Goal: Task Accomplishment & Management: Use online tool/utility

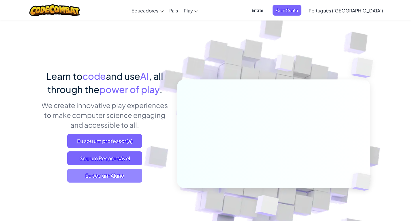
click at [122, 170] on span "Eu sou um Aluno" at bounding box center [104, 176] width 75 height 14
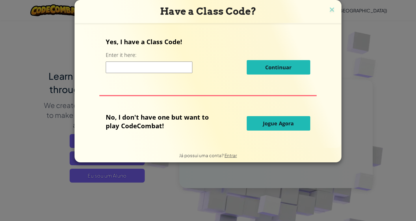
click at [277, 126] on span "Jogue Agora" at bounding box center [278, 123] width 31 height 7
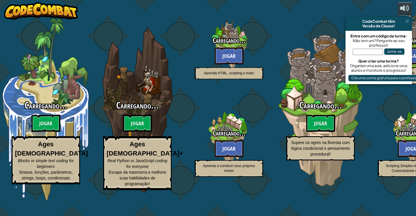
select select "pt-BR"
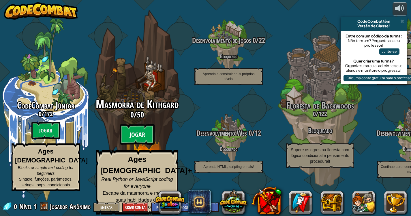
click at [137, 136] on btn "Jogar" at bounding box center [137, 134] width 35 height 21
select select "pt-BR"
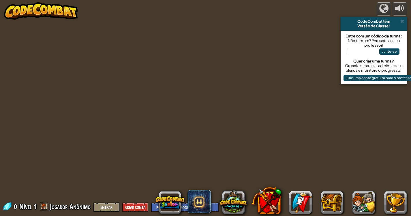
select select "pt-BR"
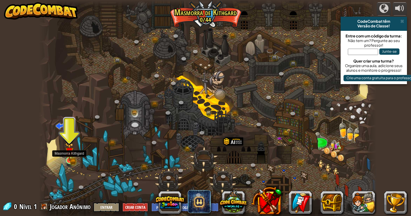
click at [68, 155] on img at bounding box center [69, 152] width 5 height 5
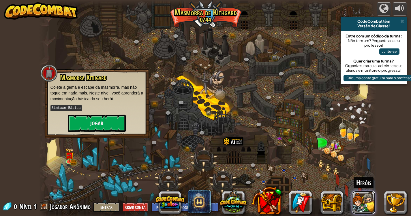
click at [371, 206] on button at bounding box center [363, 202] width 23 height 23
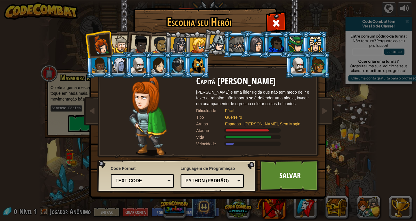
click at [177, 63] on div at bounding box center [177, 65] width 15 height 16
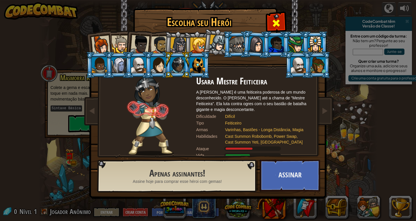
click at [273, 16] on div at bounding box center [276, 22] width 18 height 18
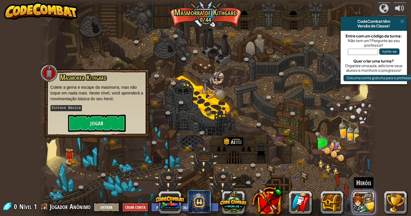
click at [365, 211] on button at bounding box center [363, 202] width 23 height 23
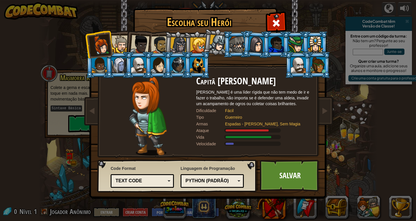
click at [123, 34] on li at bounding box center [118, 43] width 26 height 26
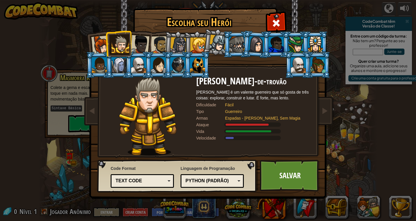
click at [137, 36] on div at bounding box center [139, 44] width 19 height 19
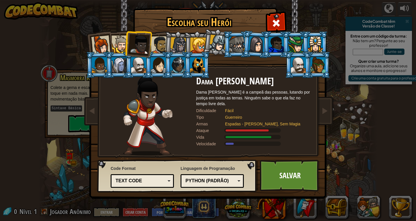
click at [155, 42] on div at bounding box center [160, 45] width 18 height 18
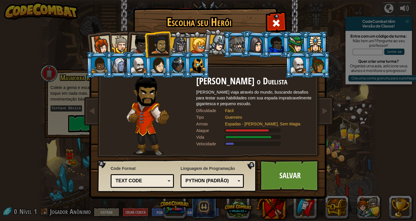
click at [101, 36] on div at bounding box center [100, 44] width 19 height 19
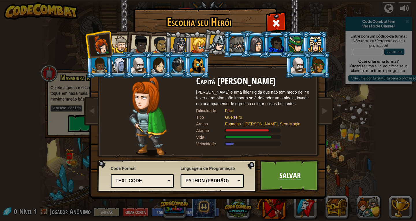
click at [282, 168] on link "Salvar" at bounding box center [289, 176] width 60 height 32
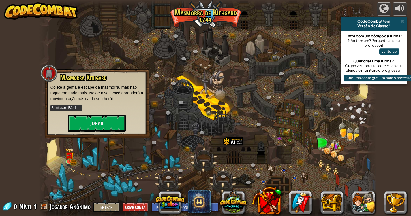
click at [91, 113] on div "Masmorra [PERSON_NAME] a gema e escape da masmorra, mas não toque em nada mais.…" at bounding box center [96, 103] width 93 height 58
click at [97, 127] on button "Jogar" at bounding box center [97, 123] width 58 height 17
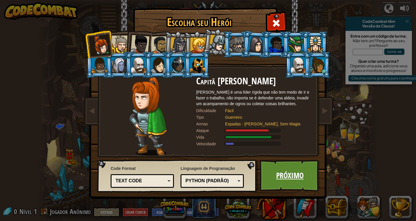
click at [288, 169] on link "Próximo" at bounding box center [289, 176] width 60 height 32
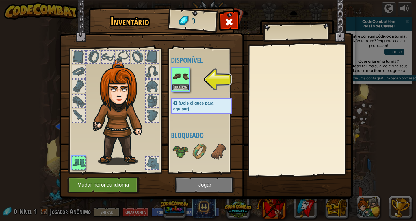
click at [176, 80] on img at bounding box center [180, 76] width 16 height 16
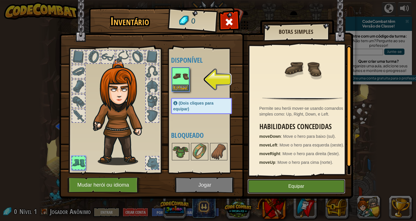
click at [296, 183] on button "Equipar" at bounding box center [296, 186] width 98 height 14
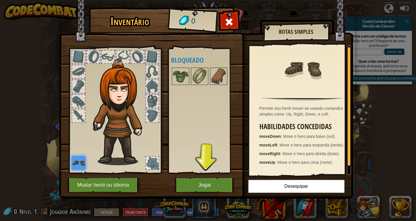
click at [201, 175] on img at bounding box center [205, 94] width 293 height 210
click at [206, 181] on button "Jogar" at bounding box center [205, 185] width 60 height 16
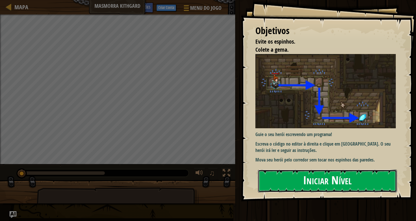
click at [335, 184] on button "Iniciar Nível" at bounding box center [327, 180] width 139 height 23
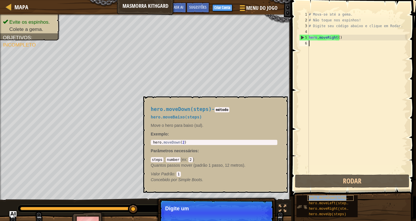
click at [329, 199] on span "hero.moveDown(steps)" at bounding box center [329, 198] width 42 height 4
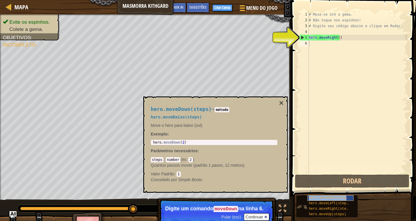
type textarea "hero.moveDown(steps)"
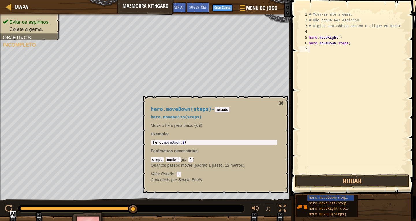
click at [311, 49] on div "# Mova-se até a gema. # Não toque nos espinhos! # Digite seu código abaixo e cl…" at bounding box center [357, 98] width 100 height 173
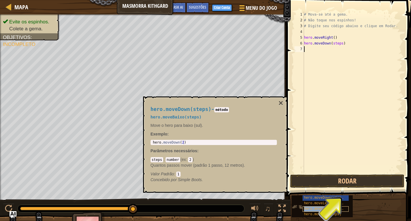
click at [321, 207] on span "hero.moveRight(steps)" at bounding box center [326, 209] width 44 height 4
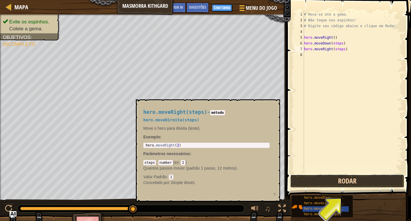
click at [327, 177] on button "Rodar" at bounding box center [347, 180] width 114 height 13
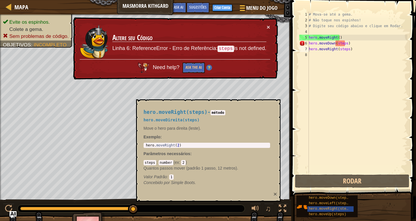
click at [275, 194] on button "×" at bounding box center [274, 194] width 3 height 6
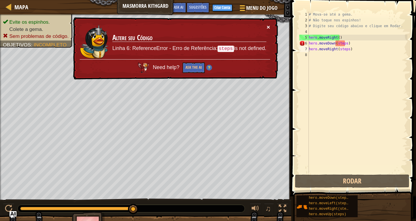
click at [268, 27] on button "×" at bounding box center [267, 27] width 3 height 6
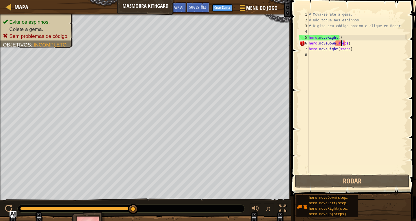
click at [342, 43] on div "# Mova-se até a gema. # Não toque nos espinhos! # Digite seu código abaixo e cl…" at bounding box center [357, 98] width 100 height 173
drag, startPoint x: 344, startPoint y: 43, endPoint x: 335, endPoint y: 45, distance: 8.8
click at [335, 45] on div "# Mova-se até a gema. # Não toque nos espinhos! # Digite seu código abaixo e cl…" at bounding box center [357, 98] width 100 height 173
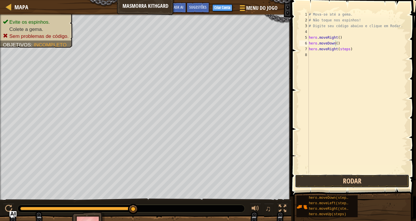
click at [347, 178] on button "Rodar" at bounding box center [352, 180] width 114 height 13
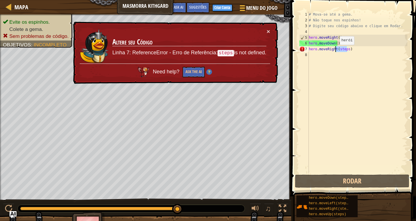
drag, startPoint x: 346, startPoint y: 47, endPoint x: 334, endPoint y: 50, distance: 11.8
click at [334, 50] on div "# Mova-se até a gema. # Não toque nos espinhos! # Digite seu código abaixo e cl…" at bounding box center [357, 98] width 100 height 173
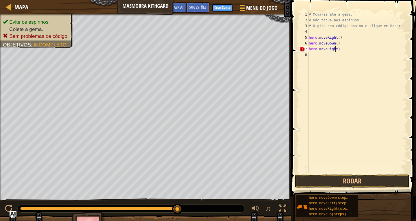
scroll to position [3, 2]
type textarea "hero.moveRight()"
click at [353, 177] on button "Rodar" at bounding box center [352, 180] width 114 height 13
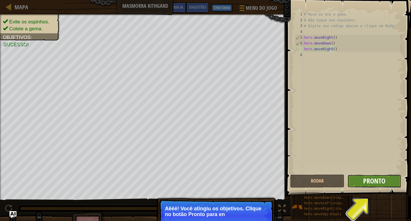
click at [378, 180] on span "Pronto" at bounding box center [374, 180] width 22 height 9
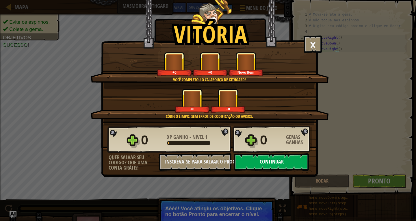
click at [275, 162] on button "Continuar" at bounding box center [271, 161] width 74 height 17
select select "pt-BR"
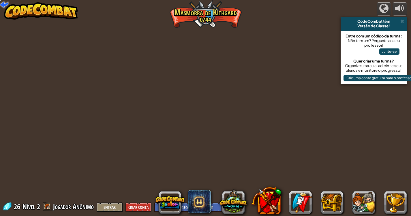
select select "pt-BR"
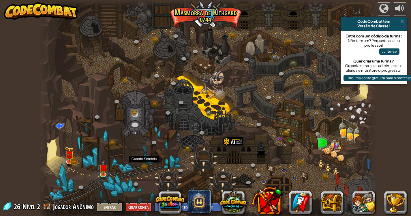
select select "pt-BR"
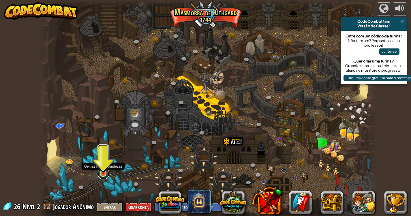
click at [103, 176] on link at bounding box center [104, 174] width 12 height 12
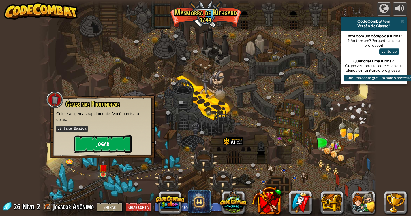
click at [100, 147] on button "Jogar" at bounding box center [103, 144] width 58 height 17
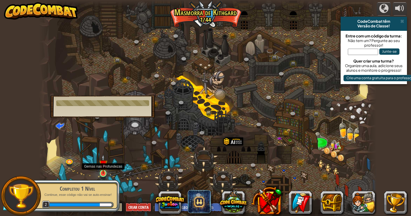
click at [102, 173] on img at bounding box center [103, 165] width 9 height 20
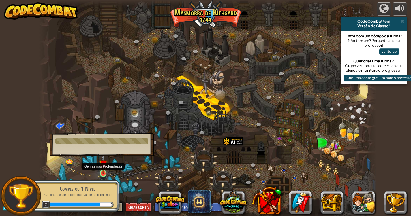
click at [102, 173] on img at bounding box center [103, 165] width 9 height 20
click at [98, 157] on div at bounding box center [208, 110] width 338 height 221
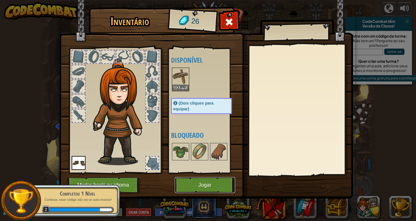
click at [206, 181] on button "Jogar" at bounding box center [205, 185] width 60 height 16
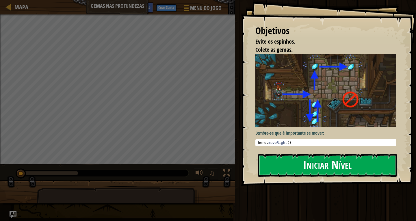
click at [305, 108] on img at bounding box center [327, 90] width 145 height 73
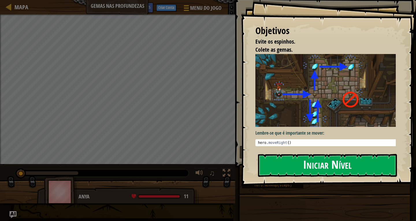
click at [323, 162] on button "Iniciar Nível" at bounding box center [327, 165] width 139 height 23
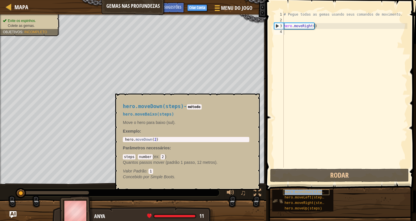
type textarea "hero.moveDown(steps)"
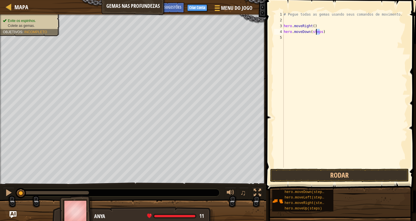
drag, startPoint x: 319, startPoint y: 33, endPoint x: 316, endPoint y: 33, distance: 2.9
click at [316, 33] on div "# Pegue todas as gemas usando seus comandos de movimento. hero . moveRight ( ) …" at bounding box center [344, 95] width 125 height 167
click at [313, 32] on div "# Pegue todas as gemas usando seus comandos de movimento. hero . moveRight ( ) …" at bounding box center [344, 95] width 125 height 167
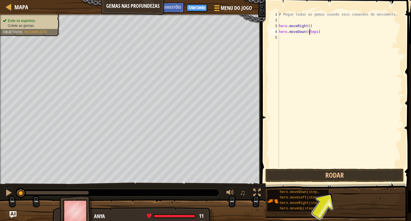
click at [325, 44] on div "# Pegue todas as gemas usando seus comandos de movimento. hero . moveRight ( ) …" at bounding box center [340, 95] width 125 height 167
click at [306, 31] on div "# Pegue todas as gemas usando seus comandos de movimento. hero . moveRight ( ) …" at bounding box center [340, 95] width 125 height 167
type textarea "hero.moveDown(steps)"
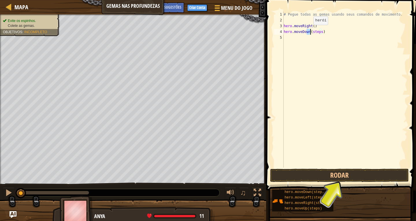
drag, startPoint x: 309, startPoint y: 31, endPoint x: 312, endPoint y: 33, distance: 3.1
click at [309, 32] on div "# Pegue todas as gemas usando seus comandos de movimento. hero . moveRight ( ) …" at bounding box center [344, 90] width 125 height 156
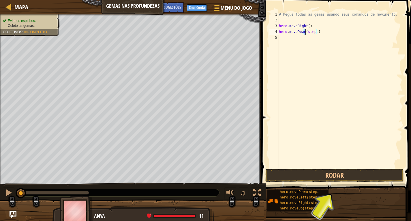
click at [319, 42] on div "# Pegue todas as gemas usando seus comandos de movimento. hero . moveRight ( ) …" at bounding box center [340, 95] width 125 height 167
drag, startPoint x: 307, startPoint y: 32, endPoint x: 316, endPoint y: 31, distance: 9.3
click at [316, 31] on div "# Pegue todas as gemas usando seus comandos de movimento. hero . moveRight ( ) …" at bounding box center [340, 95] width 125 height 167
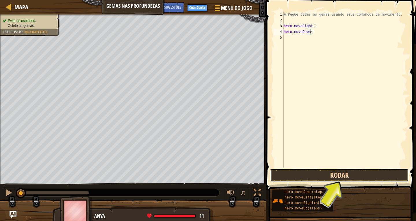
click at [330, 176] on button "Rodar" at bounding box center [339, 175] width 139 height 13
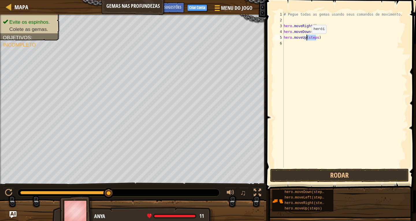
drag, startPoint x: 315, startPoint y: 39, endPoint x: 306, endPoint y: 39, distance: 8.7
click at [306, 39] on div "# Pegue todas as gemas usando seus comandos de movimento. hero . moveRight ( ) …" at bounding box center [344, 95] width 125 height 167
click at [334, 174] on button "Rodar" at bounding box center [339, 175] width 139 height 13
drag, startPoint x: 316, startPoint y: 43, endPoint x: 307, endPoint y: 46, distance: 9.4
click at [307, 46] on div "# Pegue todas as gemas usando seus comandos de movimento. hero . moveRight ( ) …" at bounding box center [344, 95] width 125 height 167
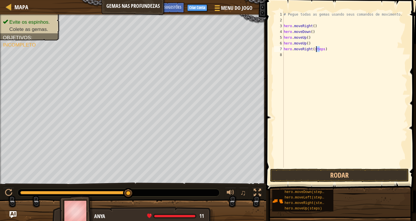
drag, startPoint x: 320, startPoint y: 49, endPoint x: 316, endPoint y: 51, distance: 4.3
click at [316, 51] on div "# Pegue todas as gemas usando seus comandos de movimento. hero . moveRight ( ) …" at bounding box center [344, 95] width 125 height 167
type textarea "hero.moveRightep(sts)"
drag, startPoint x: 321, startPoint y: 56, endPoint x: 328, endPoint y: 57, distance: 6.9
click at [323, 56] on div "# Pegue todas as gemas usando seus comandos de movimento. hero . moveRight ( ) …" at bounding box center [344, 95] width 125 height 167
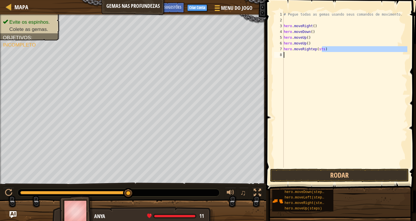
drag, startPoint x: 321, startPoint y: 50, endPoint x: 313, endPoint y: 52, distance: 7.4
click at [313, 52] on div "# Pegue todas as gemas usando seus comandos de movimento. hero . moveRight ( ) …" at bounding box center [344, 95] width 125 height 167
click at [320, 50] on div "# Pegue todas as gemas usando seus comandos de movimento. hero . moveRight ( ) …" at bounding box center [344, 95] width 125 height 167
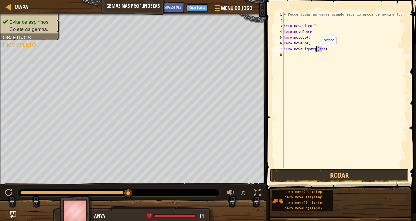
drag, startPoint x: 321, startPoint y: 50, endPoint x: 317, endPoint y: 50, distance: 4.1
click at [317, 50] on div "# Pegue todas as gemas usando seus comandos de movimento. hero . moveRight ( ) …" at bounding box center [344, 95] width 125 height 167
click at [311, 51] on div "# Pegue todas as gemas usando seus comandos de movimento. hero . moveRight ( ) …" at bounding box center [344, 95] width 125 height 167
type textarea "hero.moveRight()"
click at [280, 171] on button "Rodar" at bounding box center [339, 175] width 139 height 13
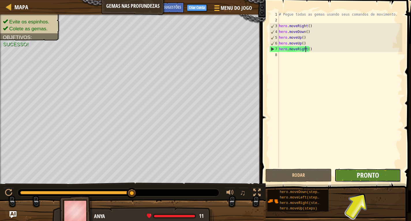
click at [366, 173] on span "Pronto" at bounding box center [368, 174] width 22 height 9
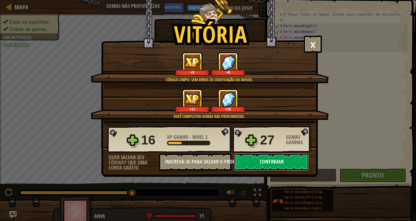
click at [287, 164] on button "Continuar" at bounding box center [271, 161] width 74 height 17
select select "pt-BR"
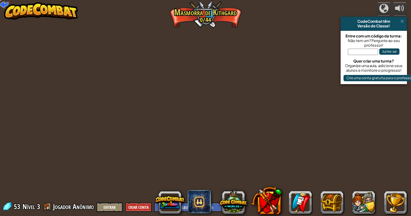
select select "pt-BR"
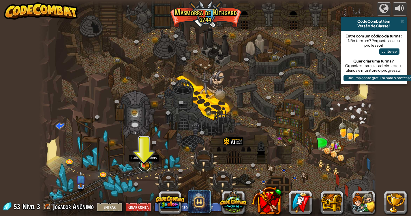
click at [145, 167] on link at bounding box center [145, 166] width 12 height 12
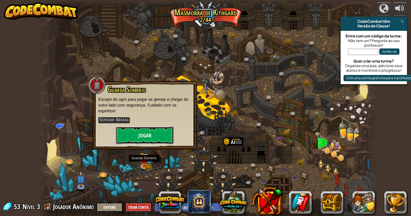
click at [131, 133] on button "Jogar" at bounding box center [145, 135] width 58 height 17
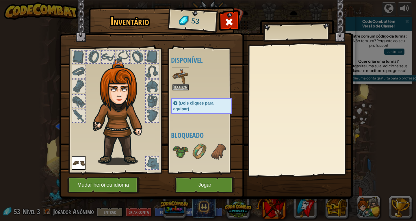
click at [181, 83] on img at bounding box center [180, 76] width 16 height 16
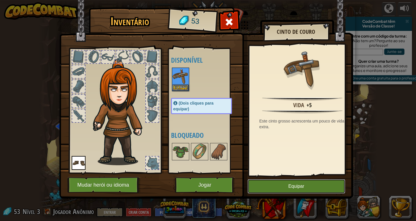
click at [290, 185] on button "Equipar" at bounding box center [296, 186] width 98 height 14
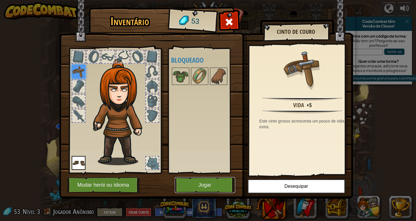
click at [203, 184] on button "Jogar" at bounding box center [205, 185] width 60 height 16
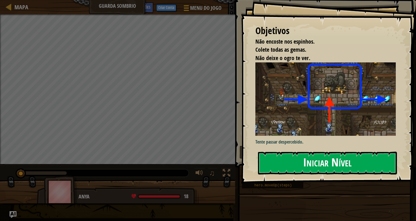
click at [299, 160] on button "Iniciar Nível" at bounding box center [327, 162] width 139 height 23
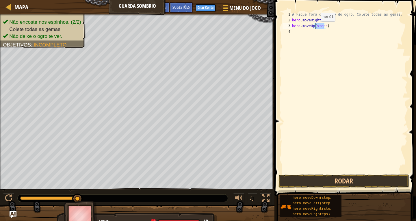
drag, startPoint x: 323, startPoint y: 25, endPoint x: 315, endPoint y: 27, distance: 8.3
click at [315, 27] on div "# Fique fora da visão do ogro. Colete todas as gemas. hero . moveRight ( ) hero…" at bounding box center [349, 98] width 116 height 173
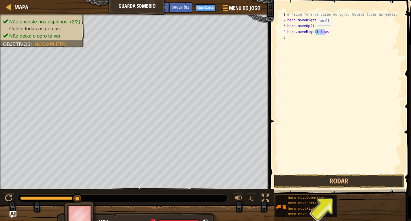
drag, startPoint x: 325, startPoint y: 31, endPoint x: 316, endPoint y: 31, distance: 8.9
click at [316, 31] on div "# Fique fora da visão do ogro. Colete todas as gemas. hero . moveRight ( ) hero…" at bounding box center [344, 98] width 116 height 173
click at [345, 182] on button "Rodar" at bounding box center [339, 180] width 130 height 13
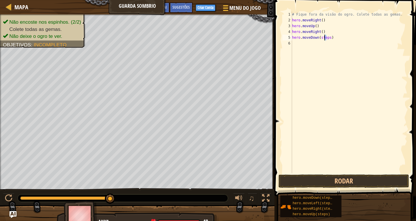
drag, startPoint x: 327, startPoint y: 39, endPoint x: 323, endPoint y: 39, distance: 3.5
click at [323, 39] on div "# Fique fora da visão do ogro. Colete todas as gemas. hero . moveRight ( ) hero…" at bounding box center [349, 98] width 116 height 173
drag, startPoint x: 326, startPoint y: 37, endPoint x: 321, endPoint y: 39, distance: 5.9
click at [321, 39] on div "# Fique fora da visão do ogro. Colete todas as gemas. hero . moveRight ( ) hero…" at bounding box center [349, 98] width 116 height 173
drag, startPoint x: 327, startPoint y: 38, endPoint x: 319, endPoint y: 37, distance: 8.1
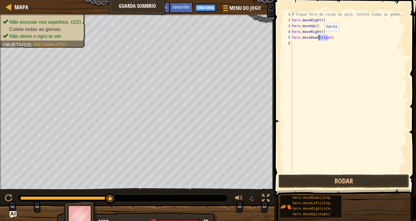
click at [319, 37] on div "# Fique fora da visão do ogro. Colete todas as gemas. hero . moveRight ( ) hero…" at bounding box center [349, 98] width 116 height 173
drag, startPoint x: 330, startPoint y: 43, endPoint x: 321, endPoint y: 43, distance: 9.2
click at [321, 43] on div "# Fique fora da visão do ogro. Colete todas as gemas. hero . moveRight ( ) hero…" at bounding box center [349, 98] width 116 height 173
type textarea "hero.moveRight()"
click at [326, 178] on button "Rodar" at bounding box center [343, 180] width 130 height 13
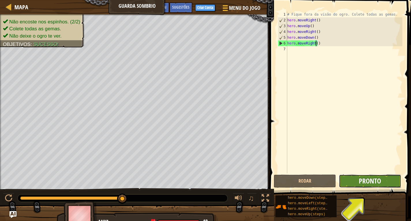
click at [363, 179] on span "Pronto" at bounding box center [370, 180] width 22 height 9
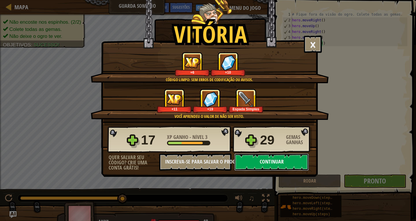
click at [255, 160] on button "Continuar" at bounding box center [271, 161] width 74 height 17
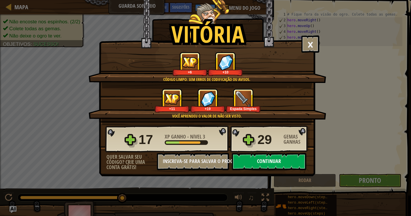
select select "pt-BR"
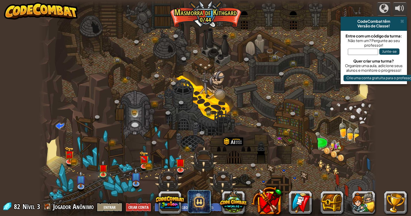
select select "pt-BR"
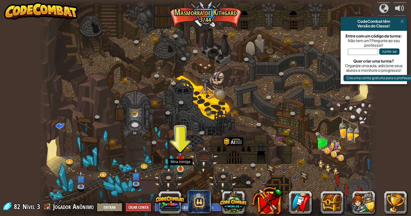
click at [178, 165] on img at bounding box center [180, 160] width 9 height 20
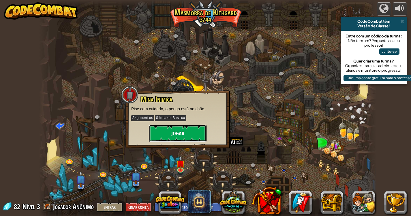
click at [180, 141] on button "Jogar" at bounding box center [178, 133] width 58 height 17
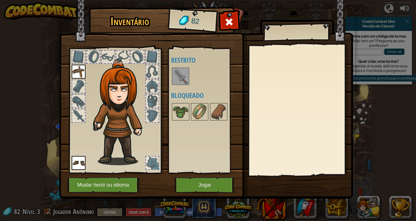
click at [179, 79] on img at bounding box center [180, 76] width 16 height 16
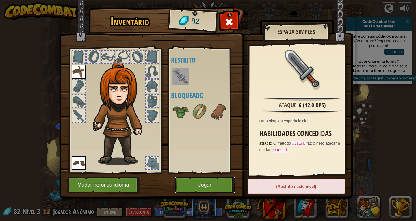
click at [206, 182] on button "Jogar" at bounding box center [205, 185] width 60 height 16
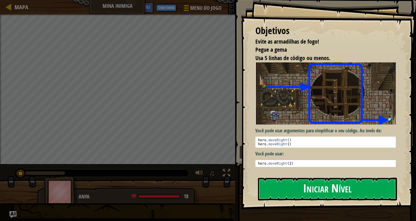
click at [304, 194] on button "Iniciar Nível" at bounding box center [327, 188] width 139 height 23
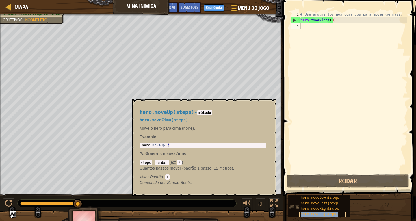
type textarea "hero.moveUp(steps)"
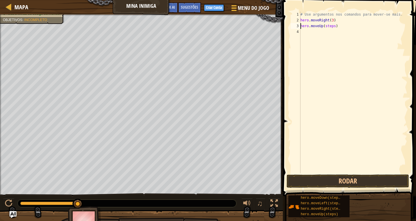
click at [313, 38] on div "# Use argumentos nos comandos para mover-se mais. hero . moveRight ( 3 ) hero .…" at bounding box center [353, 98] width 108 height 173
type textarea "h"
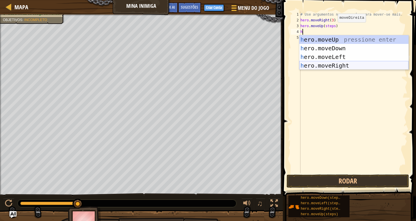
click at [331, 65] on div "h ero.moveUp pressione enter h ero.moveDown pressione enter h ero.moveLeft pres…" at bounding box center [353, 61] width 109 height 52
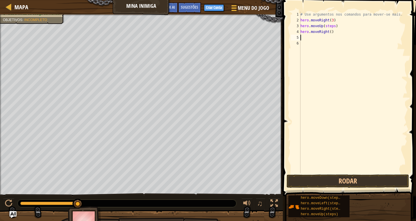
type textarea "h"
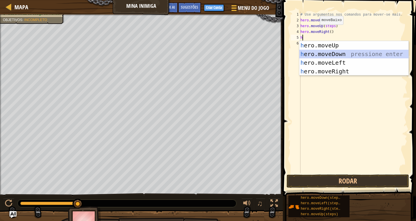
click at [318, 56] on div "h ero.moveUp pressione enter h ero.moveDown pressione enter h ero.moveLeft pres…" at bounding box center [353, 67] width 109 height 52
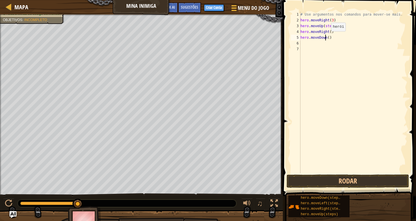
click at [326, 37] on div "# Use argumentos nos comandos para mover-se mais. hero . moveRight ( 3 ) hero .…" at bounding box center [353, 98] width 108 height 173
click at [328, 37] on div "# Use argumentos nos comandos para mover-se mais. hero . moveRight ( 3 ) hero .…" at bounding box center [353, 98] width 108 height 173
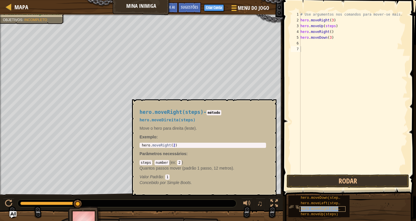
type textarea "hero.moveRight(steps)"
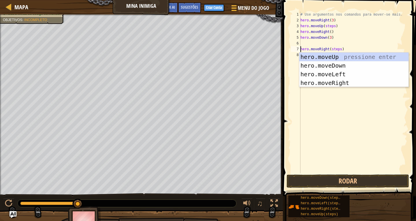
click at [302, 44] on div "# Use argumentos nos comandos para mover-se mais. hero . moveRight ( 3 ) hero .…" at bounding box center [353, 98] width 108 height 173
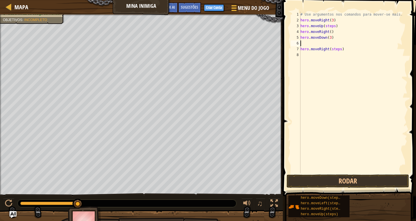
scroll to position [3, 0]
drag, startPoint x: 339, startPoint y: 44, endPoint x: 328, endPoint y: 44, distance: 10.4
click at [328, 44] on div "# Use argumentos nos comandos para mover-se mais. hero . moveRight ( 3 ) hero .…" at bounding box center [353, 98] width 108 height 173
click at [347, 178] on button "Rodar" at bounding box center [347, 180] width 122 height 13
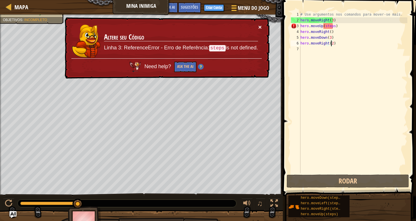
click at [258, 28] on button "×" at bounding box center [259, 27] width 3 height 6
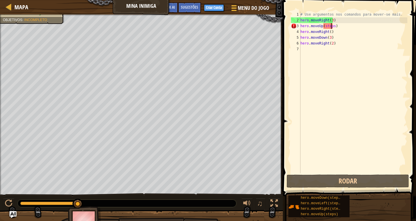
click at [330, 28] on div "# Use argumentos nos comandos para mover-se mais. hero . moveRight ( 3 ) hero .…" at bounding box center [353, 98] width 108 height 173
click at [341, 37] on div "# Use argumentos nos comandos para mover-se mais. hero . moveRight ( 3 ) hero .…" at bounding box center [353, 98] width 108 height 173
drag, startPoint x: 333, startPoint y: 27, endPoint x: 321, endPoint y: 27, distance: 11.3
click at [321, 27] on div "# Use argumentos nos comandos para mover-se mais. hero . moveRight ( 3 ) hero .…" at bounding box center [353, 98] width 108 height 173
drag, startPoint x: 332, startPoint y: 27, endPoint x: 323, endPoint y: 27, distance: 9.2
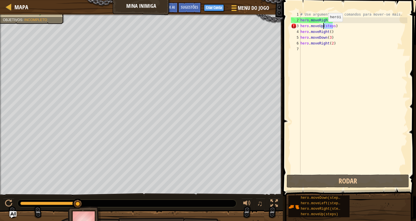
click at [323, 27] on div "# Use argumentos nos comandos para mover-se mais. hero . moveRight ( 3 ) hero .…" at bounding box center [353, 98] width 108 height 173
type textarea "hero.moveUp()"
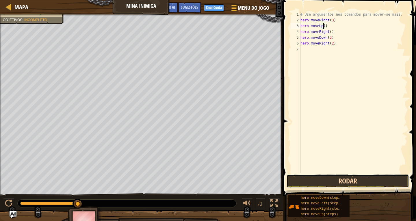
click at [325, 180] on button "Rodar" at bounding box center [347, 180] width 122 height 13
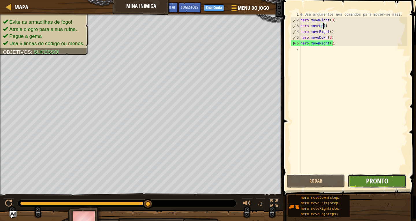
click at [372, 177] on span "Pronto" at bounding box center [377, 180] width 22 height 9
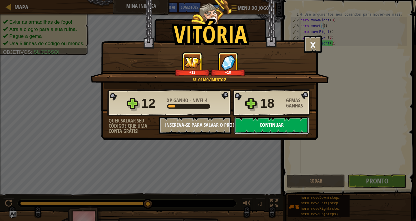
click at [283, 122] on button "Continuar" at bounding box center [271, 125] width 74 height 17
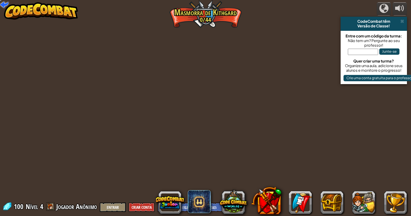
select select "pt-BR"
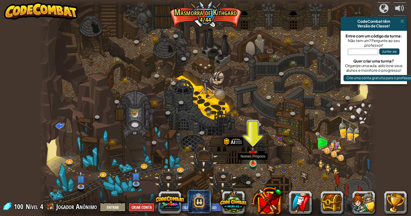
click at [254, 162] on img at bounding box center [253, 155] width 9 height 20
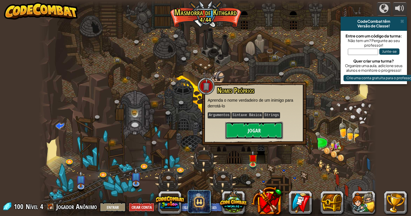
click at [249, 138] on button "Jogar" at bounding box center [254, 130] width 58 height 17
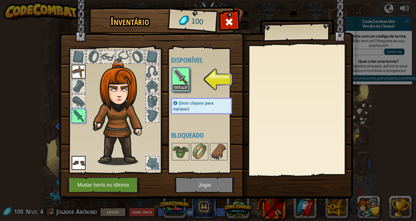
click at [185, 86] on button "Equipar" at bounding box center [180, 87] width 16 height 6
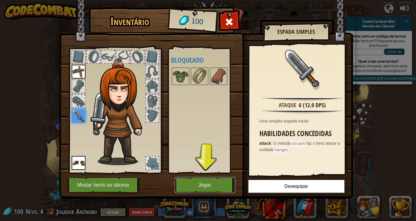
click at [191, 178] on button "Jogar" at bounding box center [205, 185] width 60 height 16
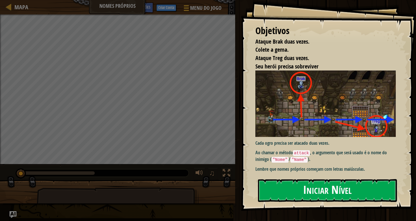
click at [307, 191] on button "Iniciar Nível" at bounding box center [327, 190] width 139 height 23
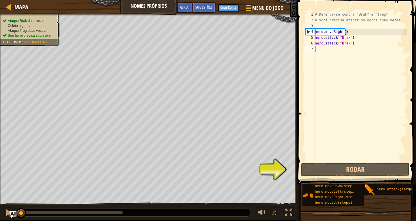
type textarea "h"
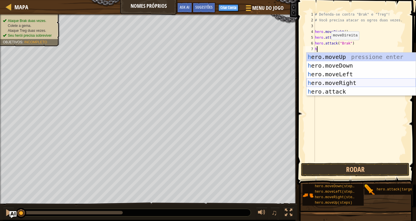
click at [336, 84] on div "h ero.moveUp pressione enter h ero.moveDown pressione enter h ero.moveLeft pres…" at bounding box center [360, 83] width 109 height 61
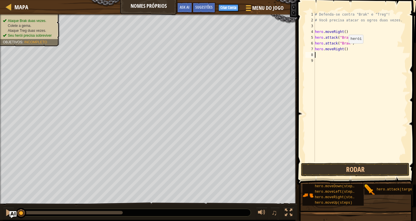
click at [343, 49] on div "# Defenda-se contra "Brak" e "Treg"! # Você precisa atacar os ogros duas vezes.…" at bounding box center [359, 93] width 93 height 162
type textarea "hero.moveRight(2)"
click at [318, 54] on div "# Defenda-se contra "Brak" e "Treg"! # Você precisa atacar os ogros duas vezes.…" at bounding box center [359, 93] width 93 height 162
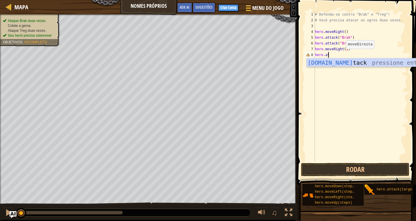
scroll to position [3, 1]
click at [325, 62] on div "[DOMAIN_NAME] t a ck pressione enter" at bounding box center [360, 71] width 109 height 26
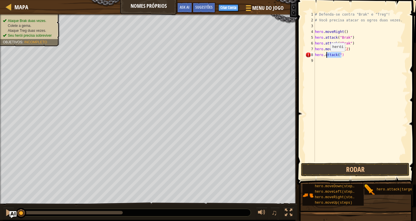
drag, startPoint x: 341, startPoint y: 55, endPoint x: 325, endPoint y: 57, distance: 16.1
click at [325, 57] on div "# Defenda-se contra "Brak" e "Treg"! # Você precisa atacar os ogros duas vezes.…" at bounding box center [359, 93] width 93 height 162
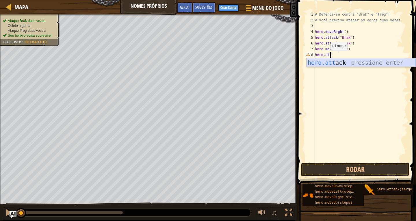
click at [324, 61] on div "hero.att ack pressione enter" at bounding box center [360, 71] width 109 height 26
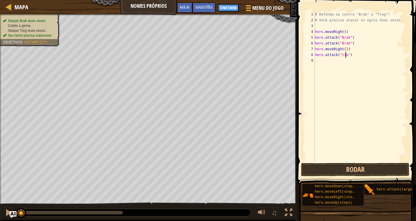
scroll to position [3, 3]
type textarea "hero.attack("treg")"
click at [317, 60] on div "# Defenda-se contra "Brak" e "Treg"! # Você precisa atacar os ogros duas vezes.…" at bounding box center [359, 93] width 93 height 162
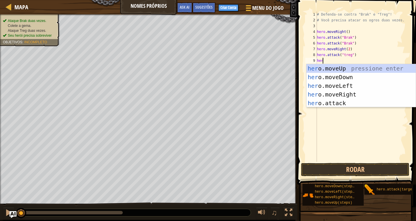
scroll to position [3, 0]
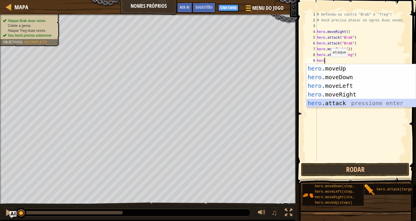
click at [317, 101] on div "hero .moveUp pressione enter hero .moveDown pressione enter hero .moveLeft pres…" at bounding box center [360, 94] width 109 height 61
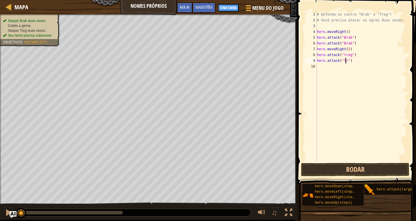
scroll to position [3, 3]
click at [342, 58] on div "# Defenda-se contra "Brak" e "Treg"! # Você precisa atacar os ogros duas vezes.…" at bounding box center [361, 93] width 92 height 162
click at [342, 54] on div "# Defenda-se contra "Brak" e "Treg"! # Você precisa atacar os ogros duas vezes.…" at bounding box center [361, 93] width 92 height 162
type textarea "hero.attack("Treg")"
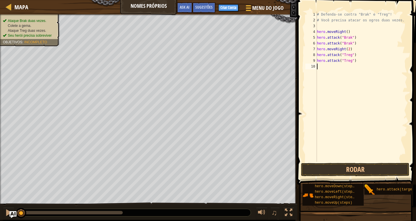
click at [319, 66] on div "# Defenda-se contra "Brak" e "Treg"! # Você precisa atacar os ogros duas vezes.…" at bounding box center [361, 93] width 92 height 162
type textarea "h"
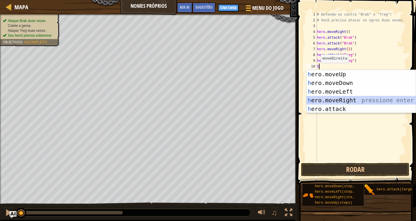
click at [334, 98] on div "h ero.moveUp pressione enter h ero.moveDown pressione enter h ero.moveLeft pres…" at bounding box center [360, 100] width 109 height 61
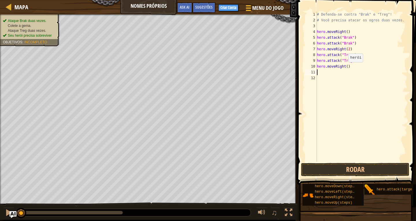
click at [345, 68] on div "# Defenda-se contra "Brak" e "Treg"! # Você precisa atacar os ogros duas vezes.…" at bounding box center [361, 93] width 92 height 162
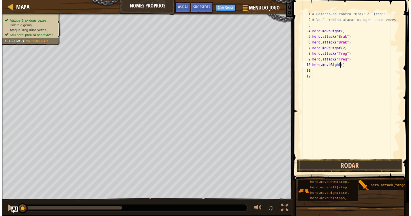
scroll to position [3, 2]
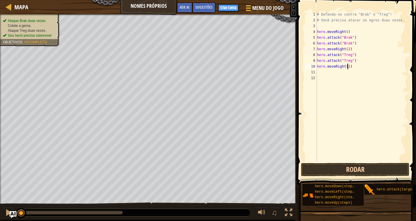
type textarea "hero.moveRight(2)"
click at [364, 170] on button "Rodar" at bounding box center [355, 169] width 108 height 13
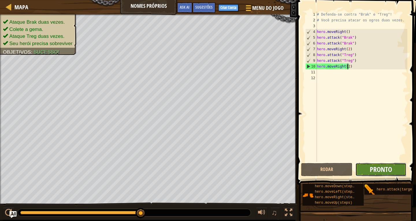
click at [380, 167] on span "Pronto" at bounding box center [380, 168] width 22 height 9
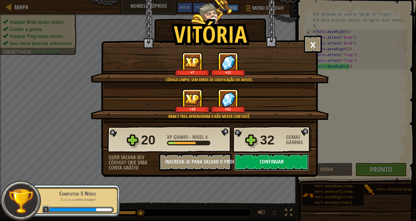
click at [288, 162] on button "Continuar" at bounding box center [271, 161] width 74 height 17
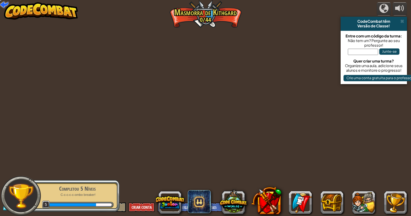
select select "pt-BR"
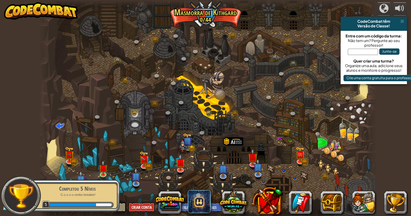
select select "pt-BR"
